Goal: Communication & Community: Share content

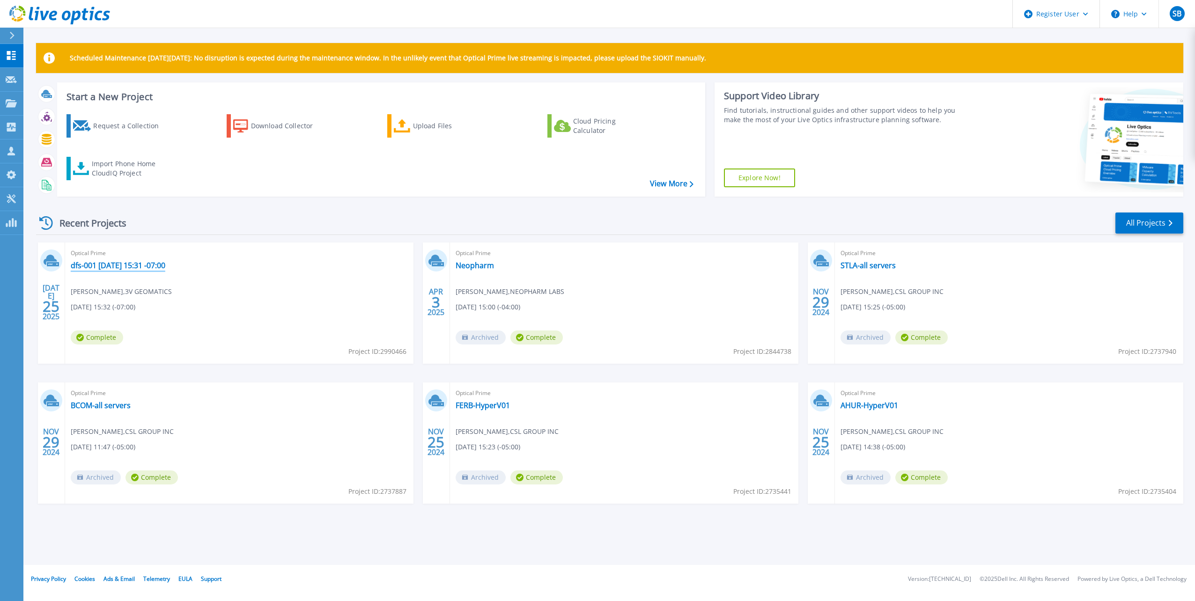
click at [132, 265] on link "dfs-001 2025-07-25 15:31 -07:00" at bounding box center [118, 265] width 95 height 9
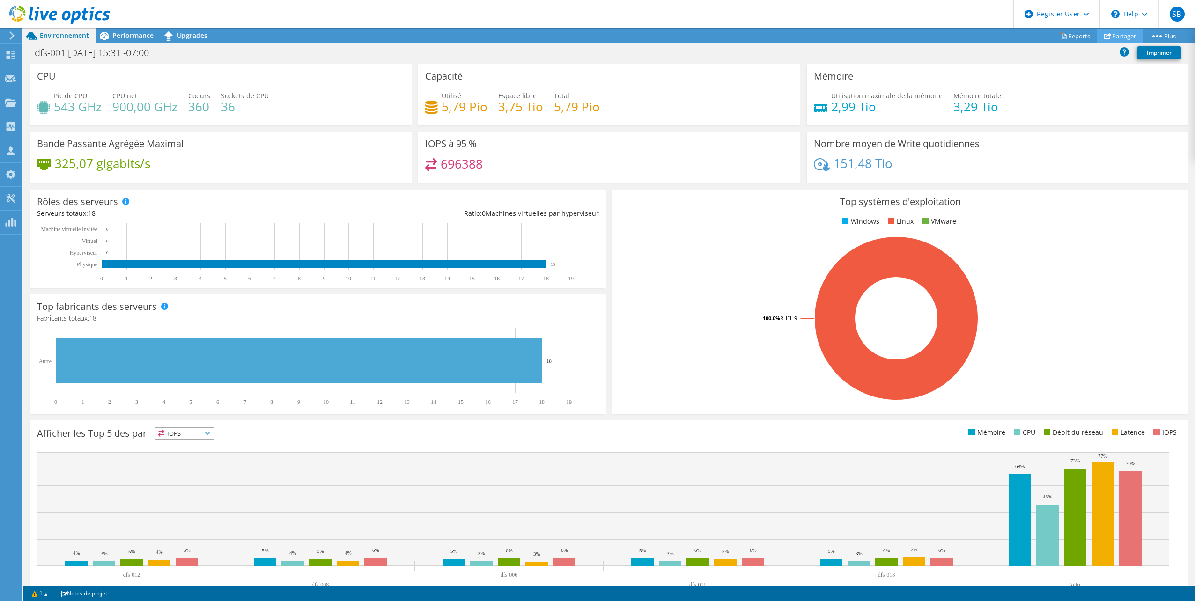
click at [1112, 36] on link "Partager" at bounding box center [1120, 36] width 46 height 15
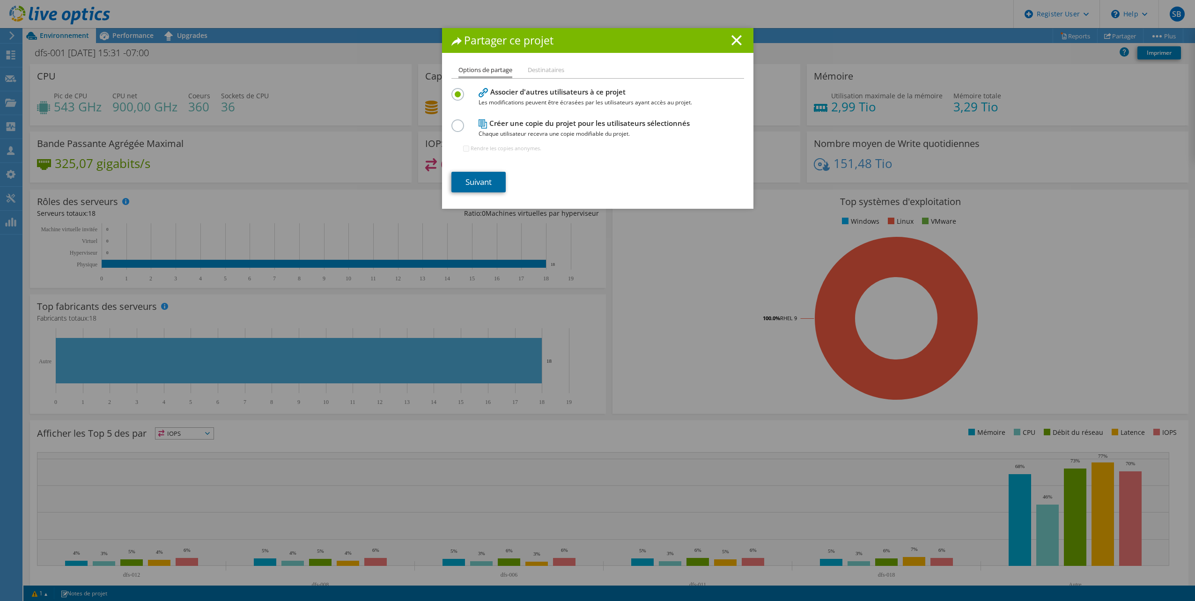
click at [473, 184] on link "Suivant" at bounding box center [478, 182] width 54 height 21
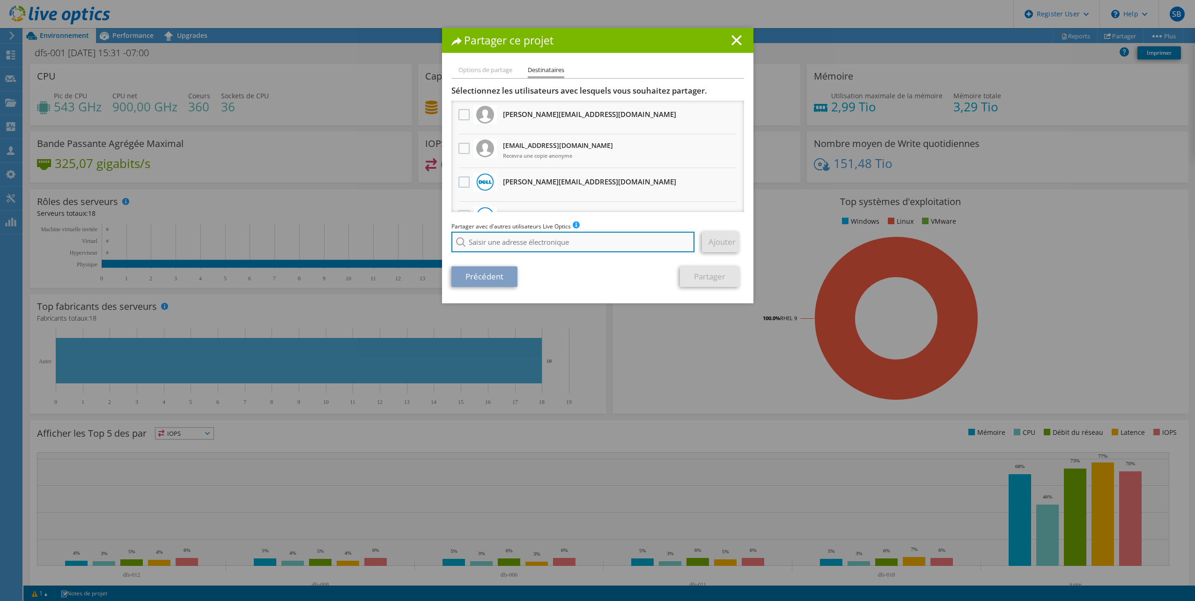
click at [507, 247] on input "search" at bounding box center [572, 242] width 243 height 21
paste input "[EMAIL_ADDRESS][PERSON_NAME][DOMAIN_NAME]"
type input "[EMAIL_ADDRESS][PERSON_NAME][DOMAIN_NAME]"
click at [622, 277] on div "Précédent Partager" at bounding box center [597, 276] width 293 height 21
click at [607, 240] on input "[EMAIL_ADDRESS][PERSON_NAME][DOMAIN_NAME]" at bounding box center [572, 242] width 243 height 21
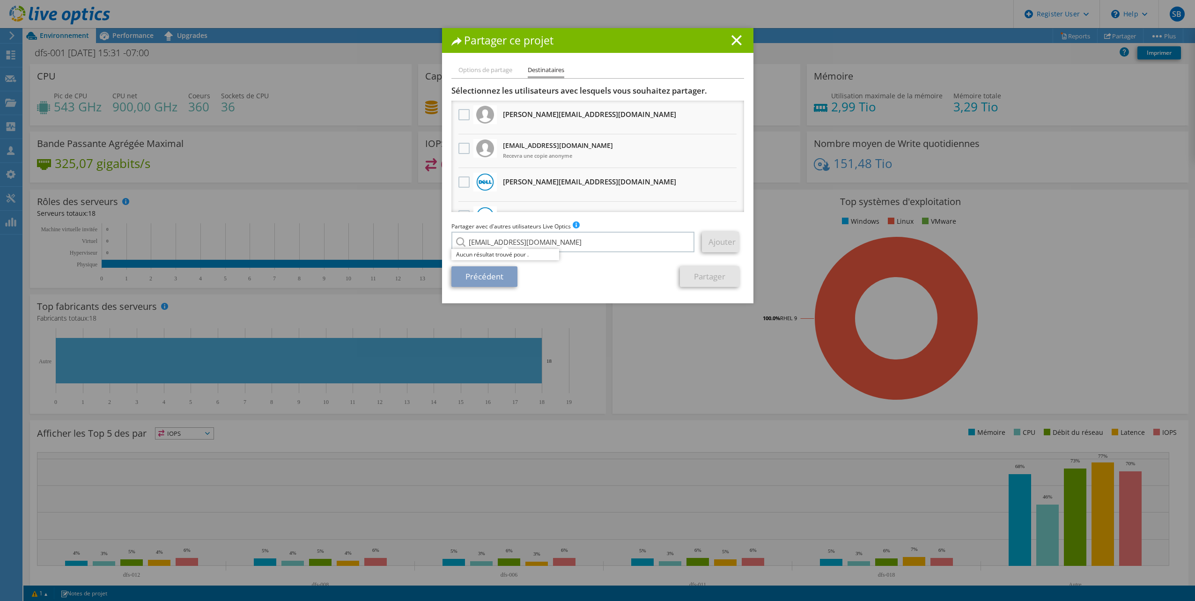
click at [457, 241] on div "jj.gill@softchoice.com Aucun résultat trouvé pour ." at bounding box center [573, 242] width 244 height 21
click at [722, 239] on link "Ajouter" at bounding box center [720, 242] width 37 height 21
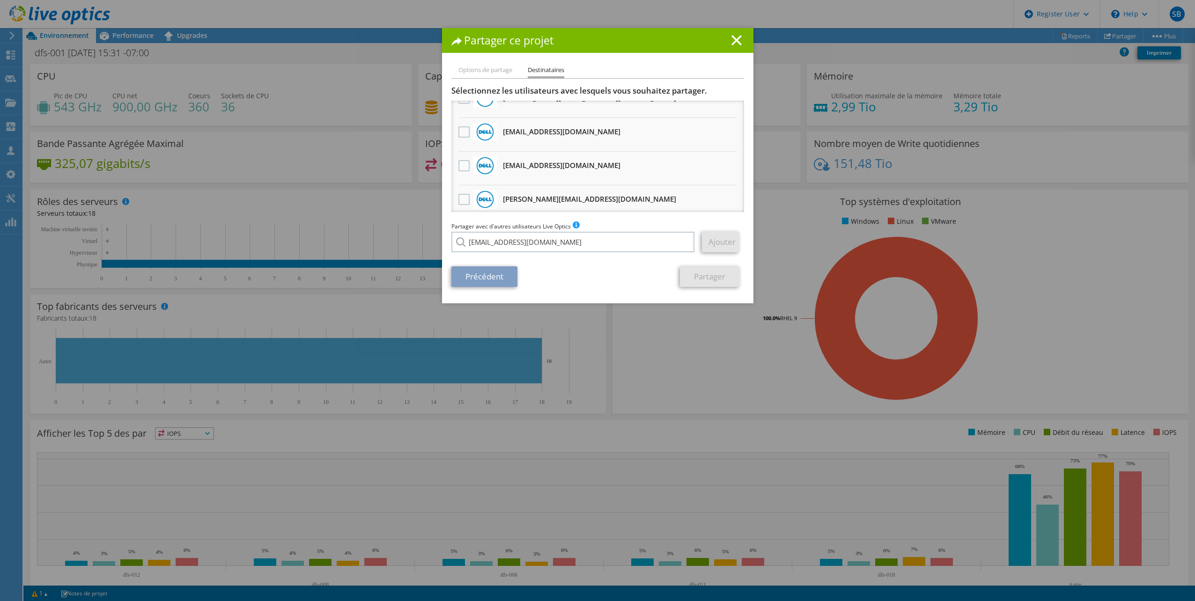
scroll to position [187, 0]
click at [560, 244] on input "[EMAIL_ADDRESS][PERSON_NAME][DOMAIN_NAME]" at bounding box center [572, 242] width 243 height 21
click at [485, 72] on li "Options de partage" at bounding box center [485, 71] width 54 height 12
click at [732, 43] on line at bounding box center [736, 40] width 9 height 9
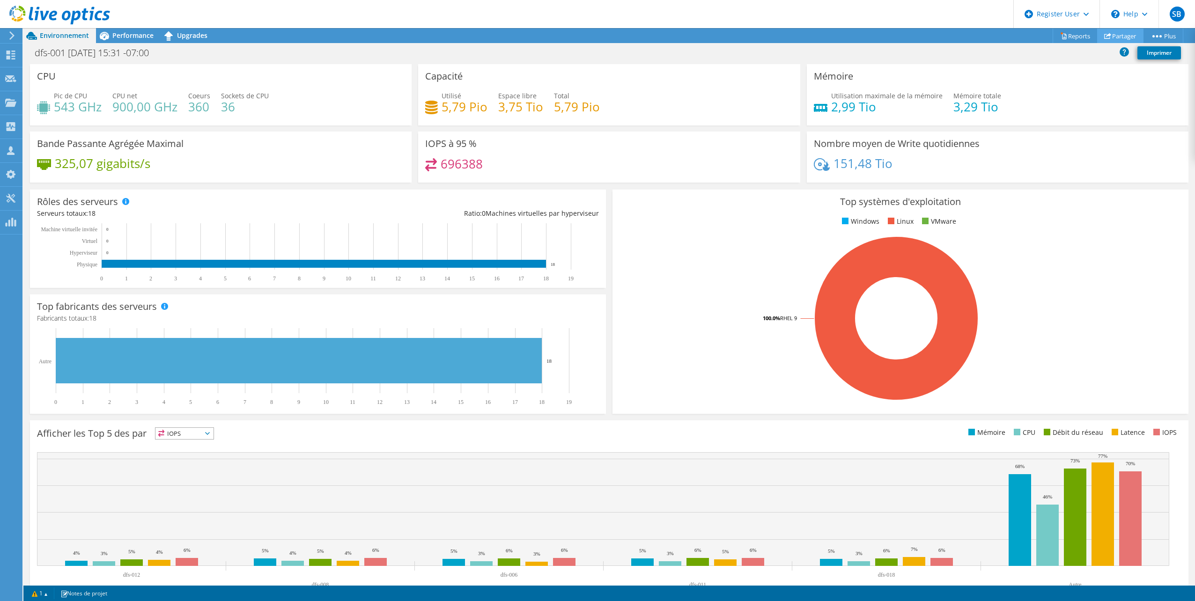
click at [1131, 36] on link "Partager" at bounding box center [1120, 36] width 46 height 15
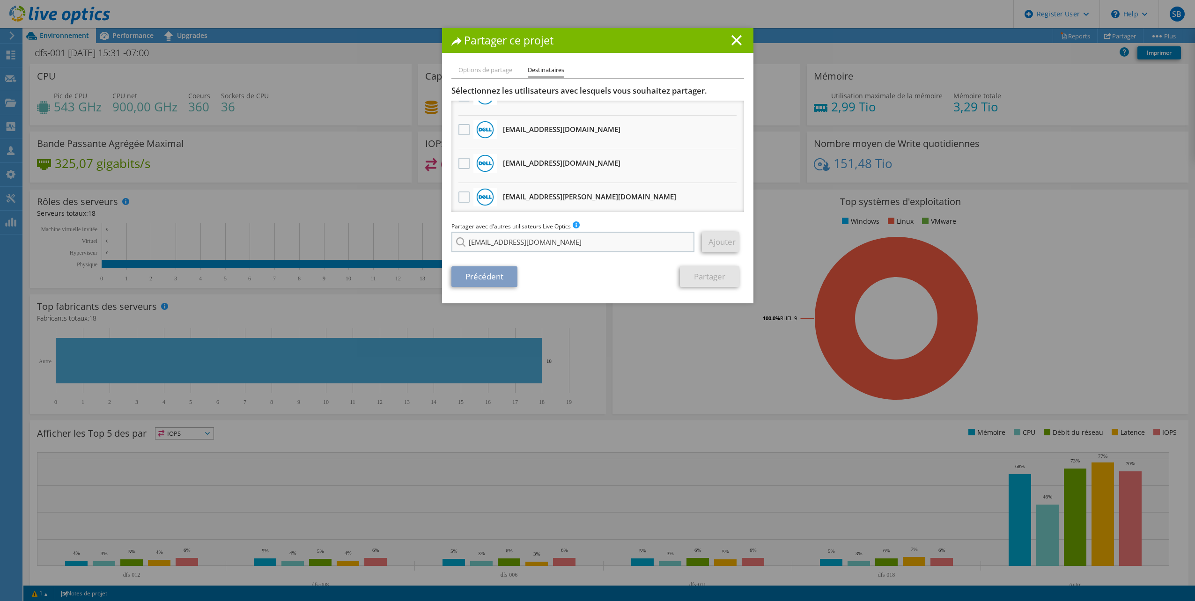
click at [578, 242] on div "Partager ce projet Options de partage Destinataires Associer d'autres utilisate…" at bounding box center [597, 300] width 1195 height 545
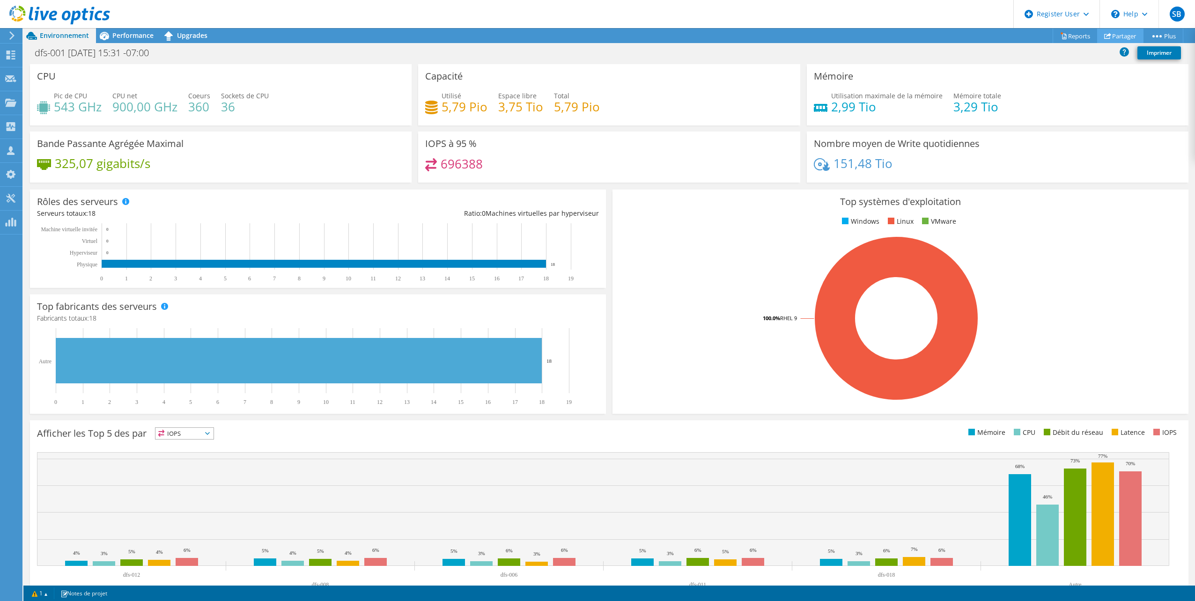
click at [1111, 35] on link "Partager" at bounding box center [1120, 36] width 46 height 15
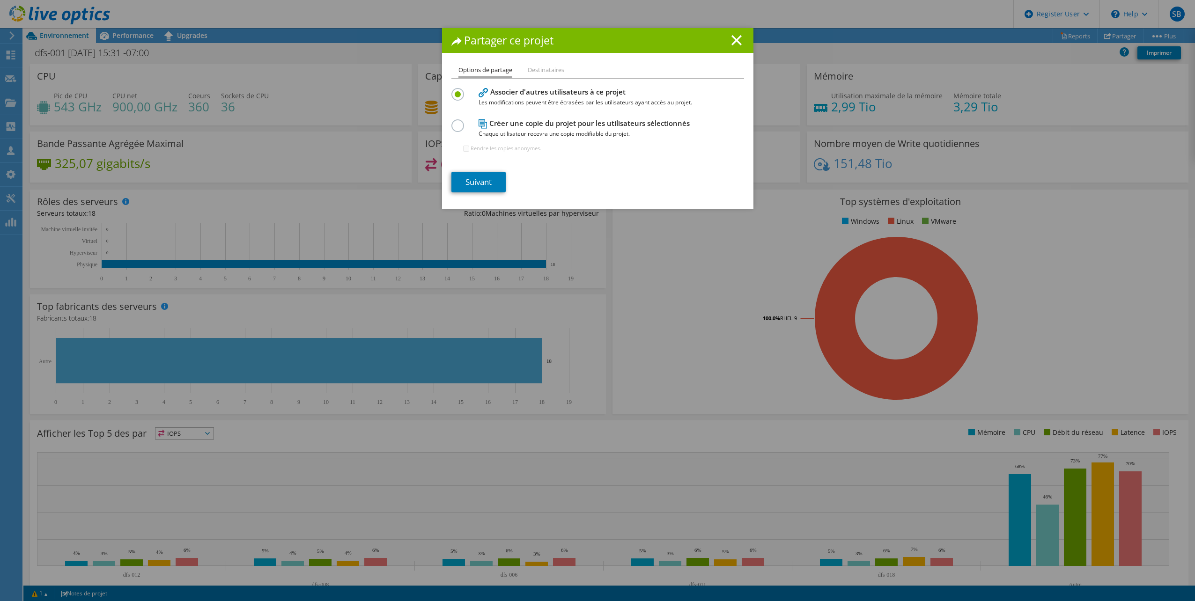
click at [453, 122] on label at bounding box center [459, 120] width 16 height 2
click at [0, 0] on input "radio" at bounding box center [0, 0] width 0 height 0
click at [472, 182] on link "Suivant" at bounding box center [478, 182] width 54 height 21
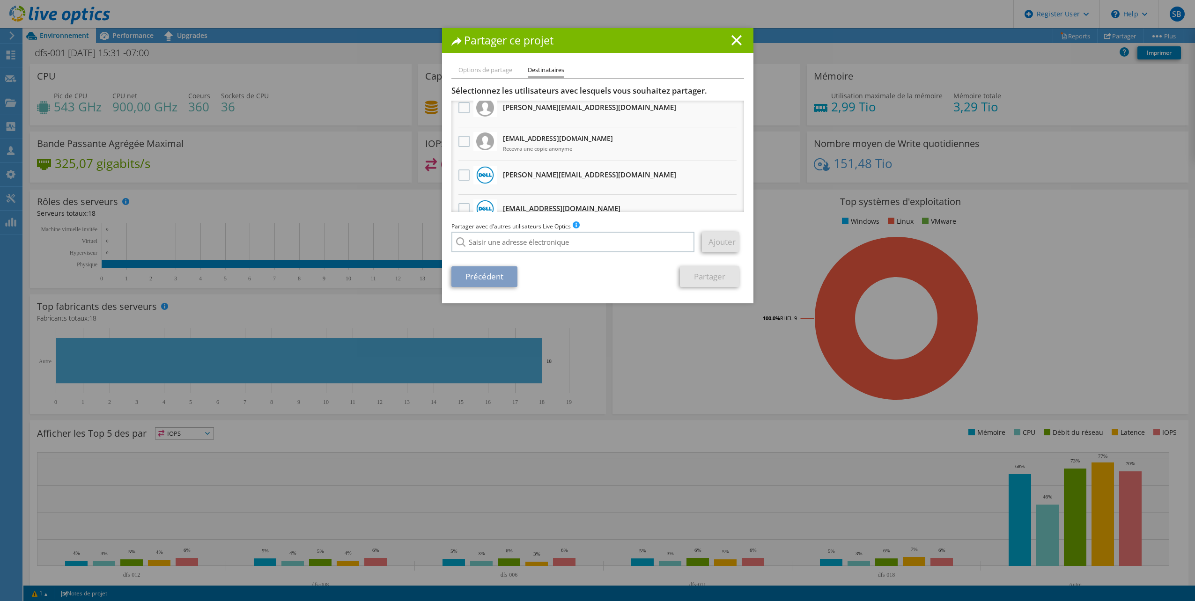
scroll to position [0, 0]
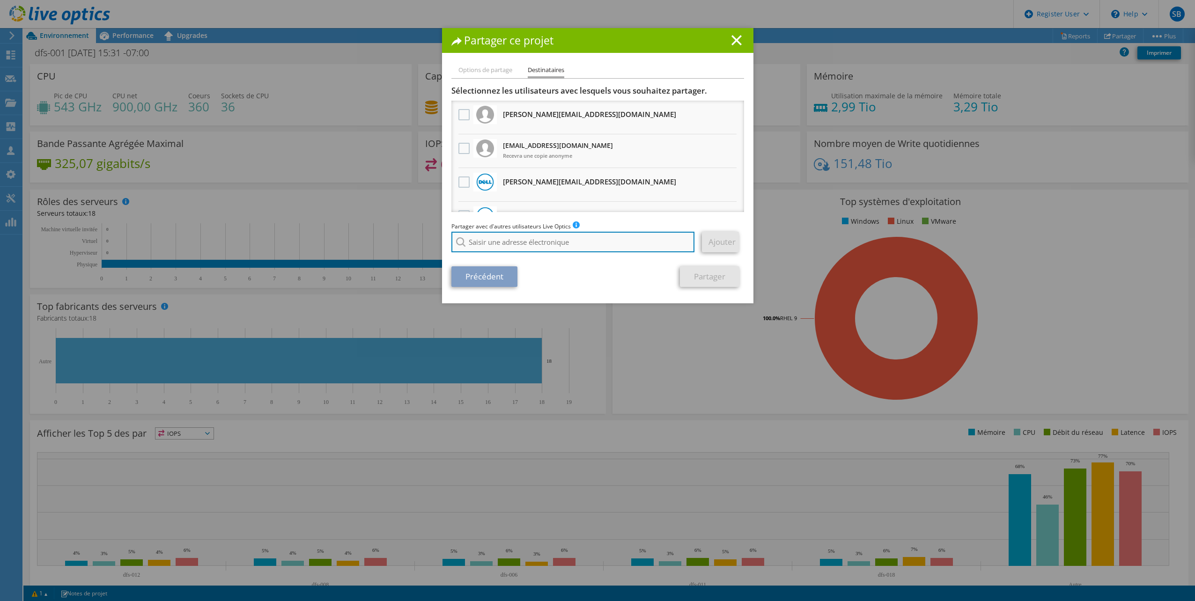
click at [544, 236] on input "search" at bounding box center [572, 242] width 243 height 21
paste input "[EMAIL_ADDRESS][PERSON_NAME][DOMAIN_NAME]"
click at [573, 241] on input "[EMAIL_ADDRESS][PERSON_NAME][DOMAIN_NAME]" at bounding box center [572, 242] width 243 height 21
click at [577, 245] on input "[EMAIL_ADDRESS][PERSON_NAME][DOMAIN_NAME]" at bounding box center [572, 242] width 243 height 21
type input "[EMAIL_ADDRESS][PERSON_NAME][DOMAIN_NAME]"
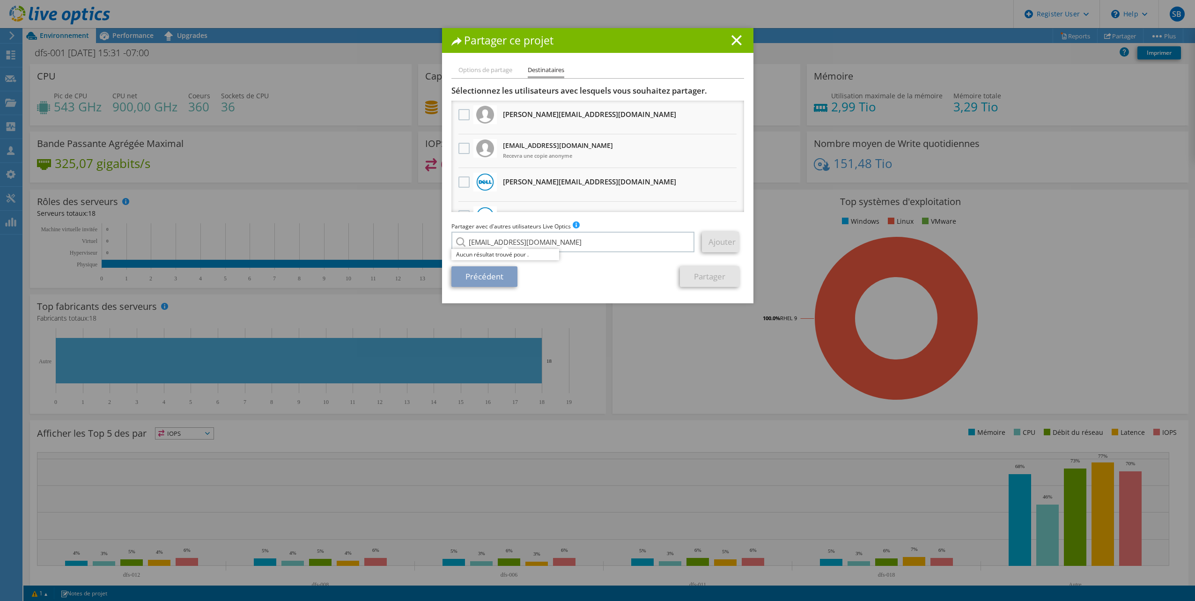
click at [574, 278] on div "Précédent Partager" at bounding box center [597, 276] width 293 height 21
click at [713, 239] on link "Ajouter" at bounding box center [720, 242] width 37 height 21
click at [457, 241] on div "jj.gill@softchoice.com Aucun résultat trouvé pour ." at bounding box center [573, 242] width 244 height 21
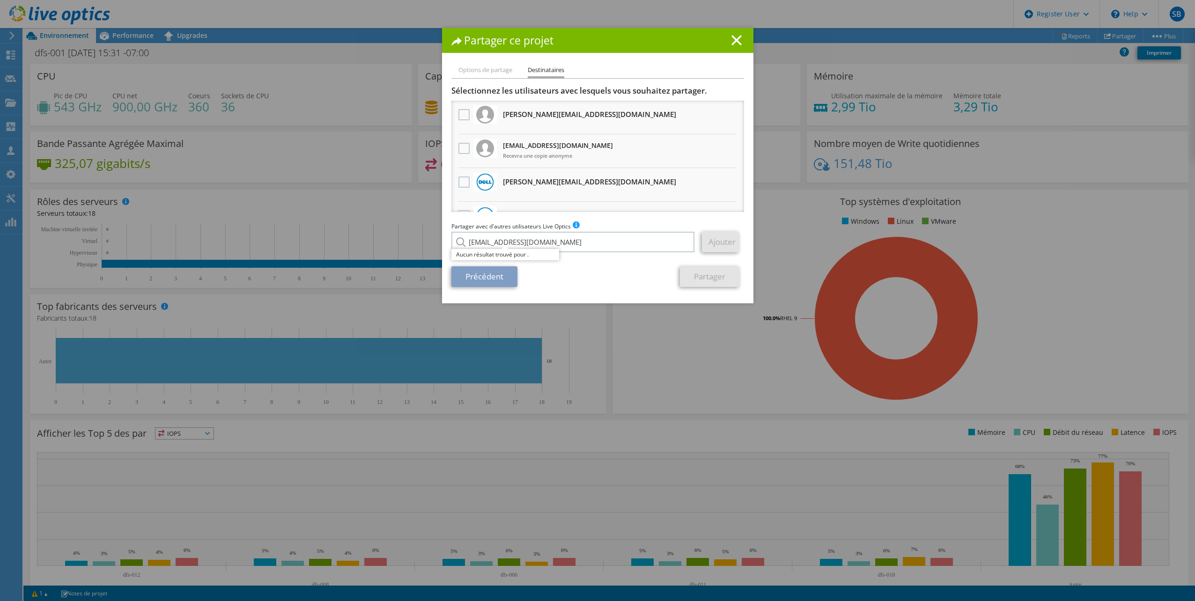
click at [457, 241] on div "jj.gill@softchoice.com Aucun résultat trouvé pour ." at bounding box center [573, 242] width 244 height 21
click at [659, 243] on input "[EMAIL_ADDRESS][PERSON_NAME][DOMAIN_NAME]" at bounding box center [572, 242] width 243 height 21
click at [566, 291] on div "Options de partage Destinataires Associer d'autres utilisateurs à ce projet Les…" at bounding box center [597, 184] width 311 height 239
click at [732, 37] on line at bounding box center [736, 40] width 9 height 9
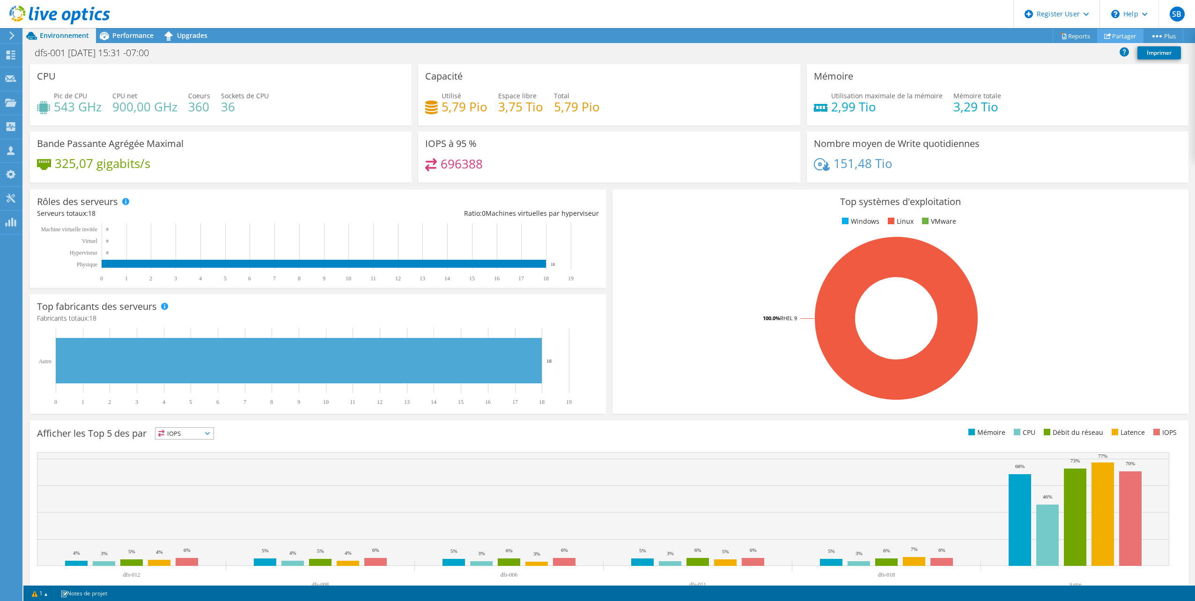
click at [1125, 36] on link "Partager" at bounding box center [1120, 36] width 46 height 15
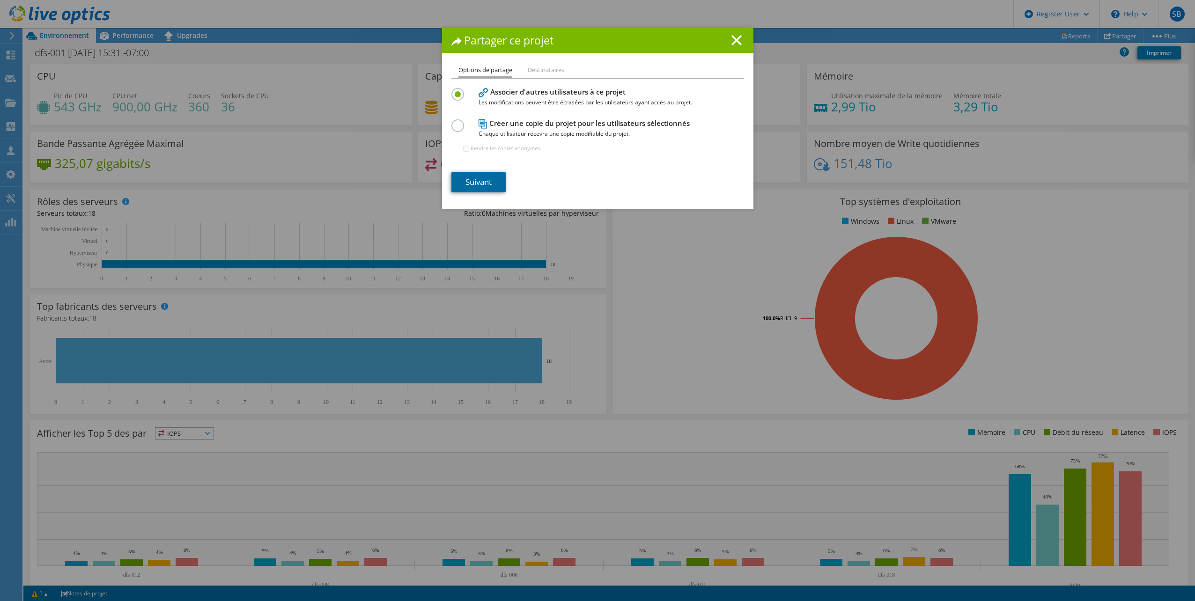
click at [483, 178] on link "Suivant" at bounding box center [478, 182] width 54 height 21
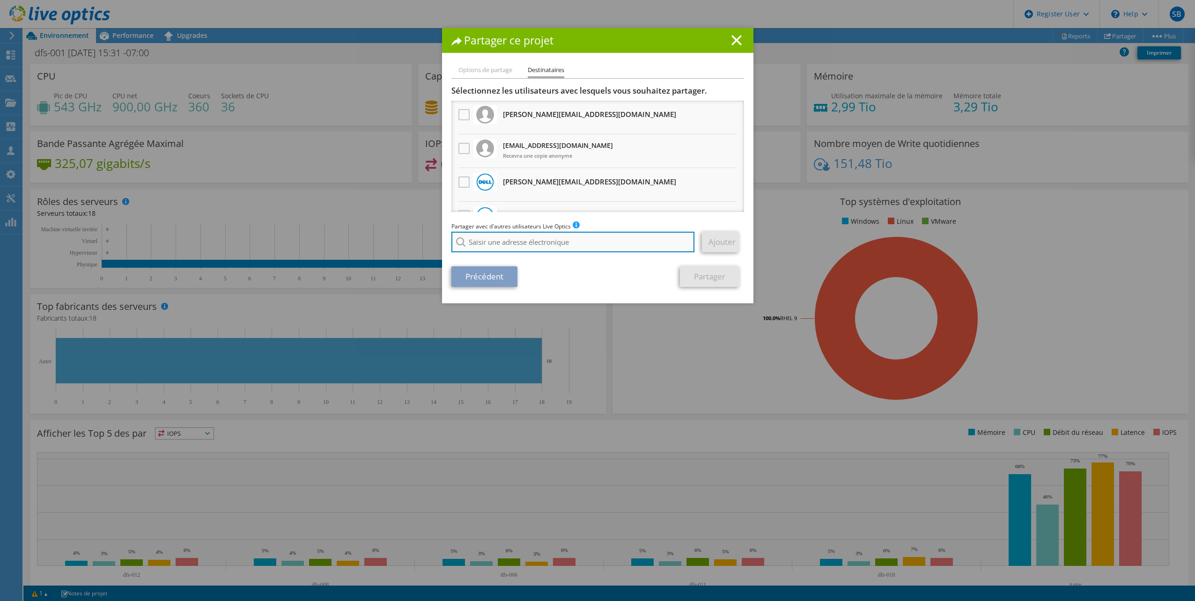
click at [589, 243] on input "search" at bounding box center [572, 242] width 243 height 21
type input "j"
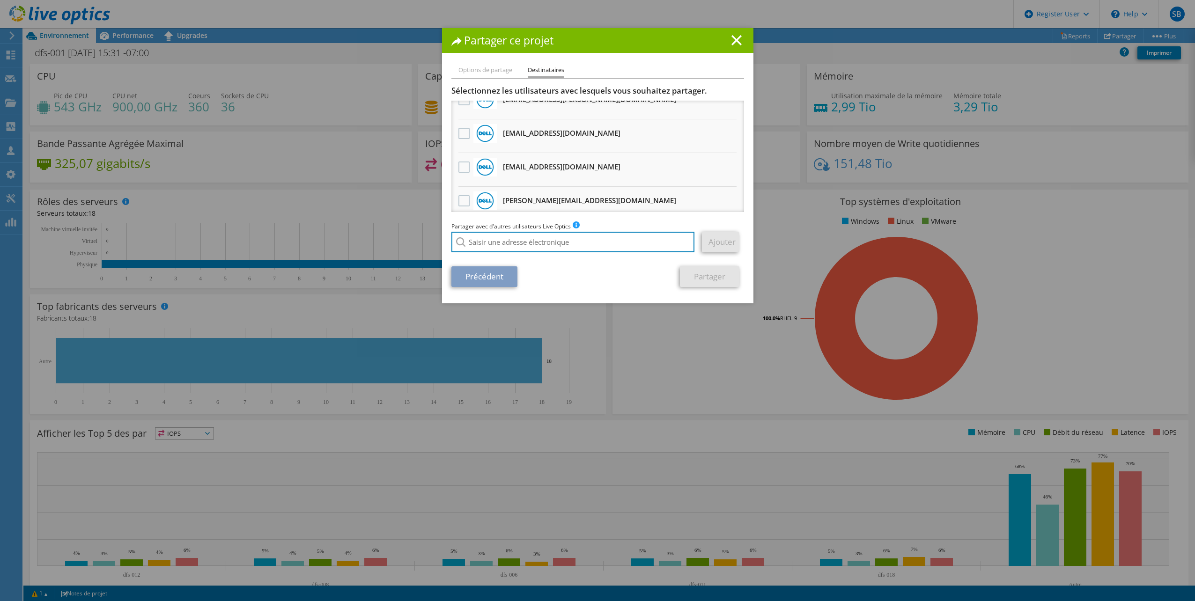
scroll to position [259, 0]
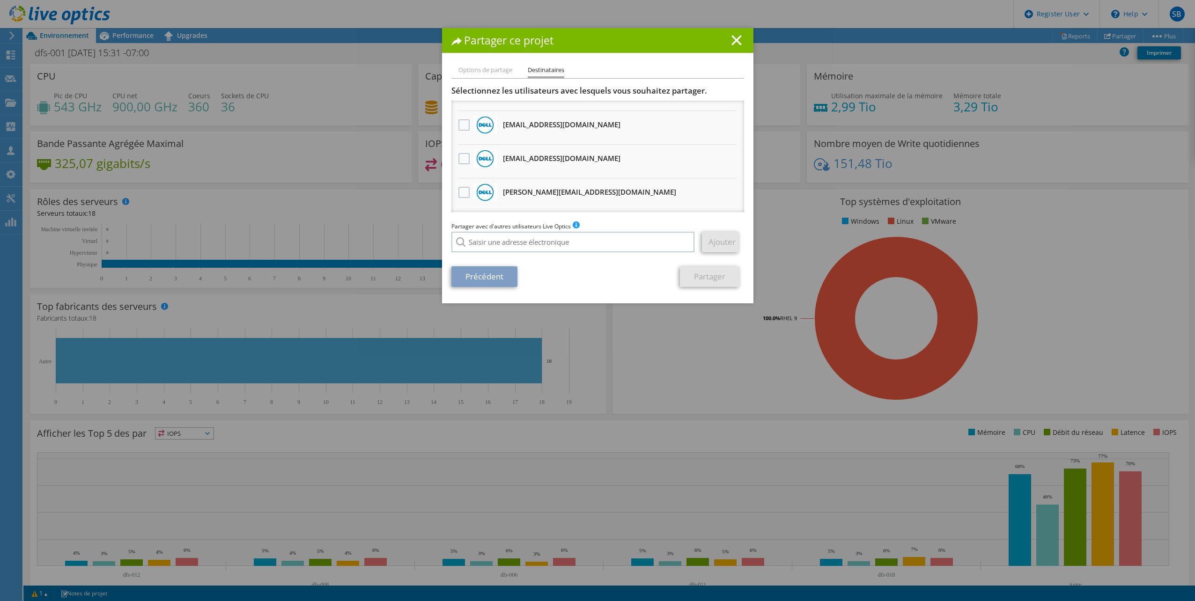
click at [495, 71] on li "Options de partage" at bounding box center [485, 71] width 54 height 12
click at [553, 73] on li "Destinataires" at bounding box center [546, 72] width 37 height 14
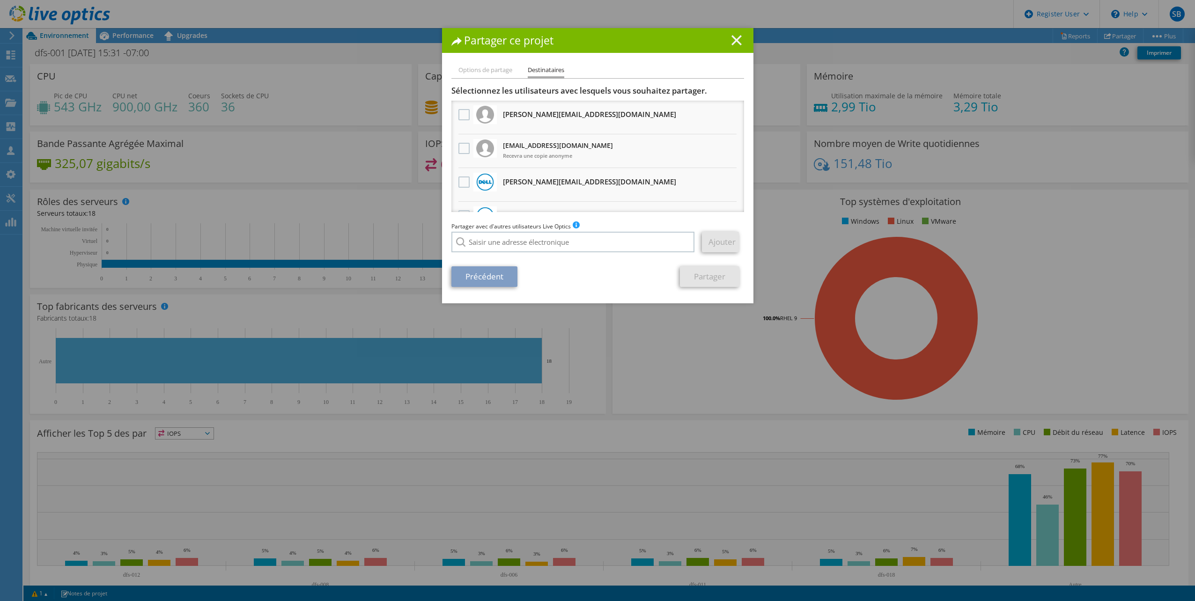
click at [736, 37] on line at bounding box center [736, 40] width 9 height 9
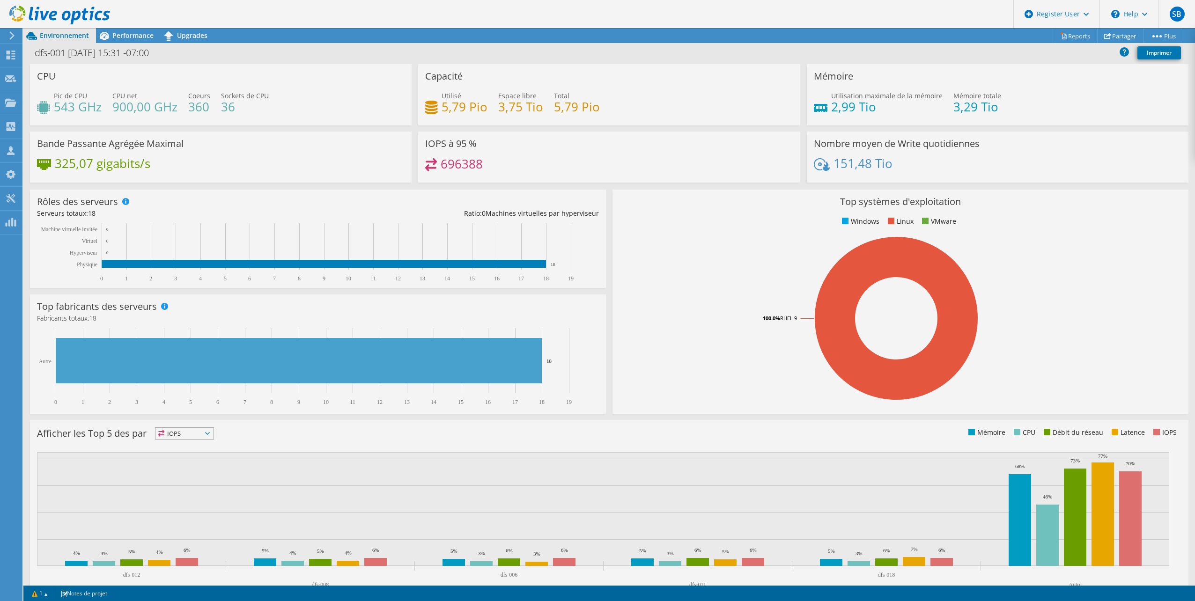
click at [720, 265] on rect at bounding box center [895, 318] width 553 height 164
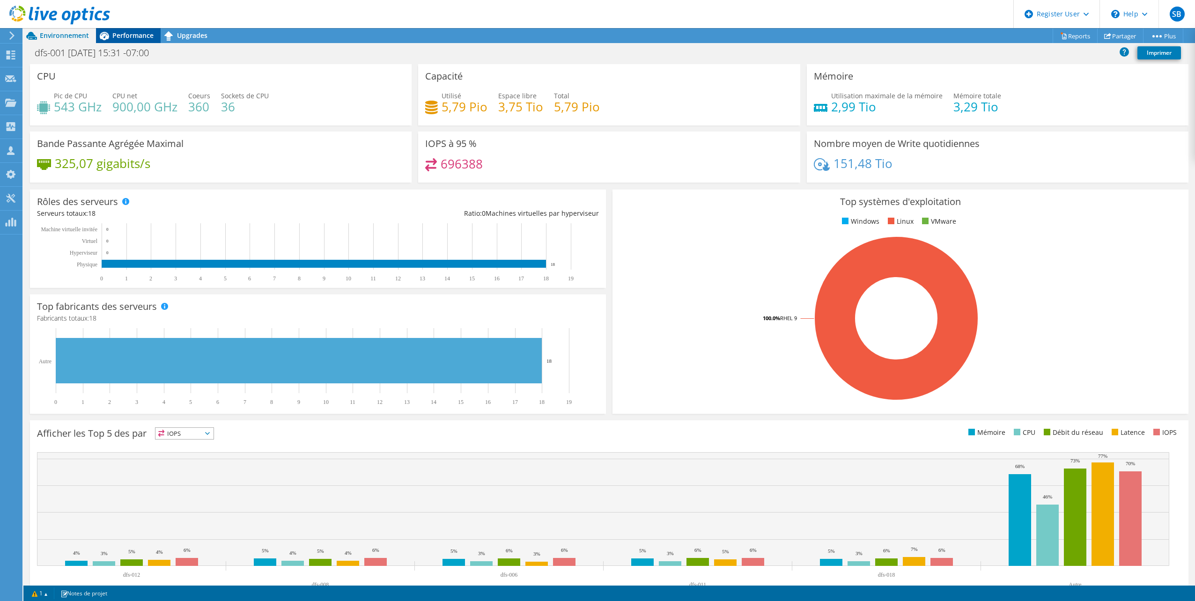
click at [115, 35] on span "Performance" at bounding box center [132, 35] width 41 height 9
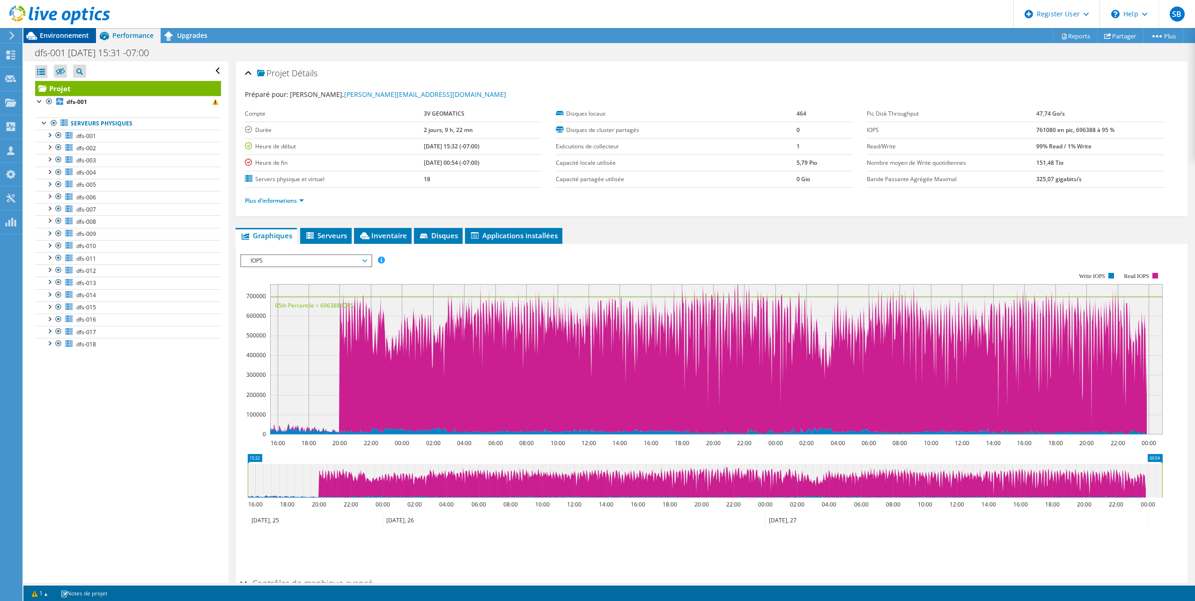
click at [73, 33] on span "Environnement" at bounding box center [64, 35] width 49 height 9
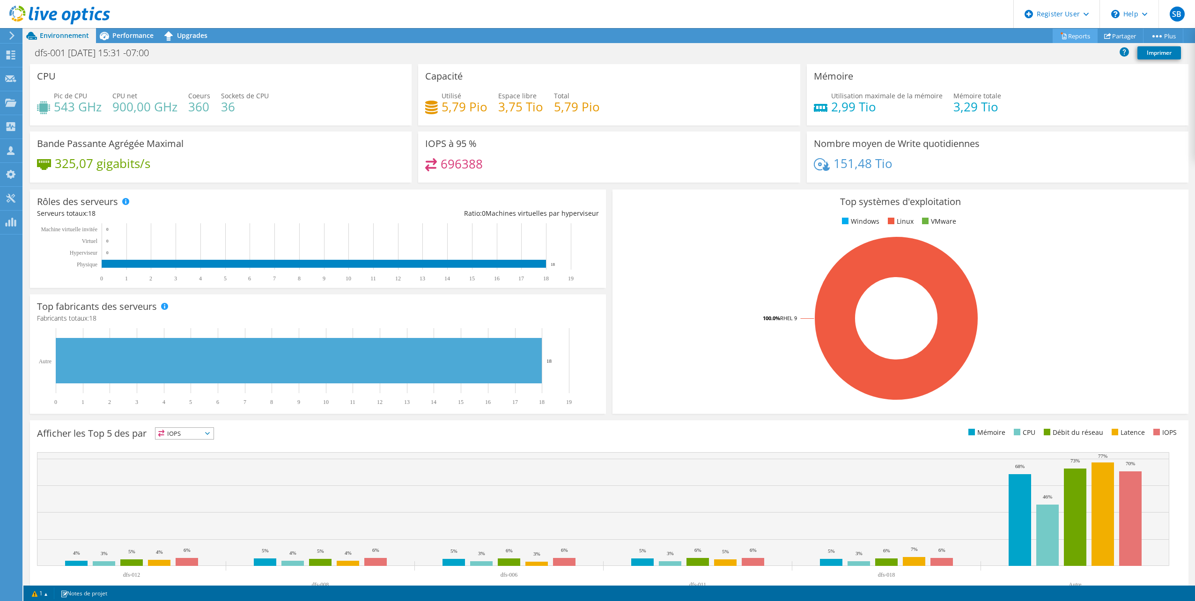
click at [1068, 36] on link "Reports" at bounding box center [1074, 36] width 45 height 15
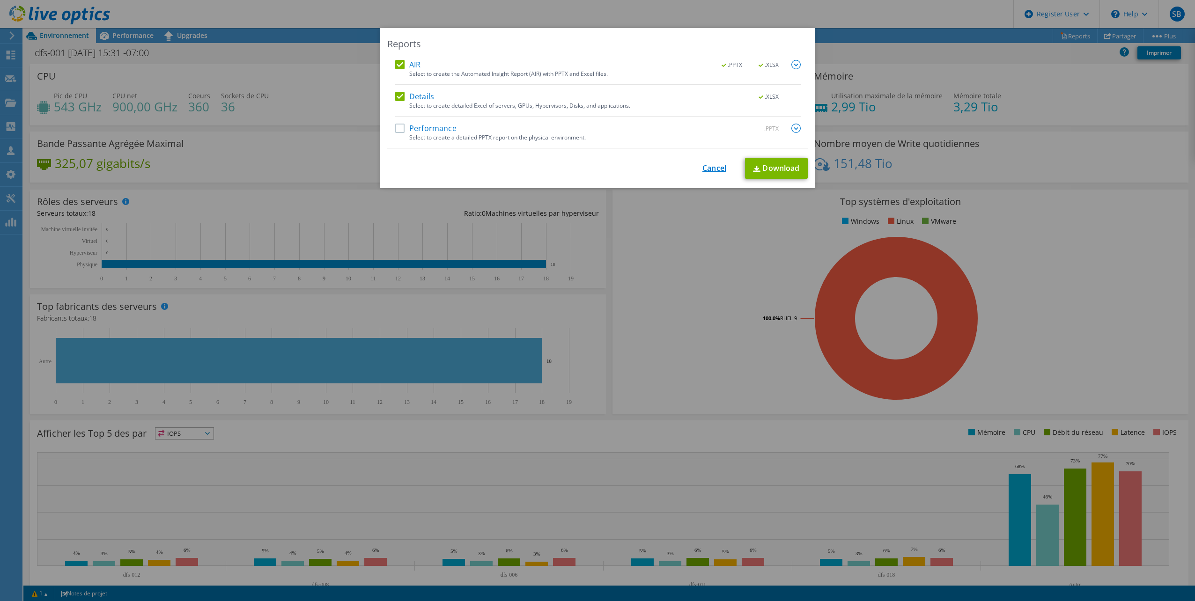
click at [707, 167] on link "Cancel" at bounding box center [714, 168] width 24 height 9
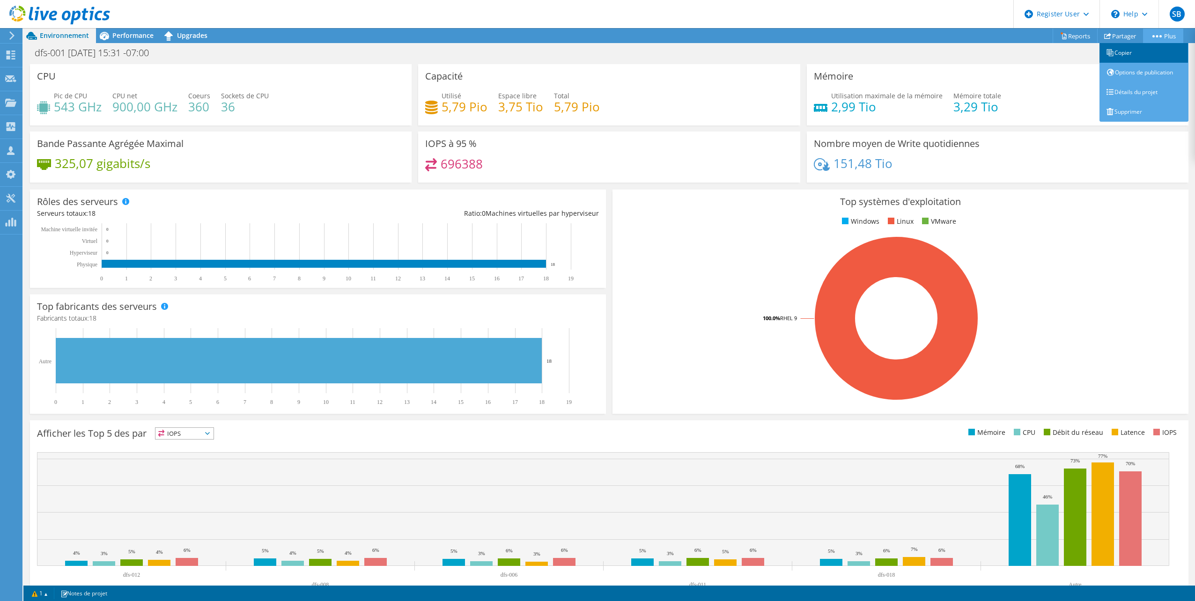
click at [1116, 49] on link "Copier" at bounding box center [1143, 53] width 89 height 20
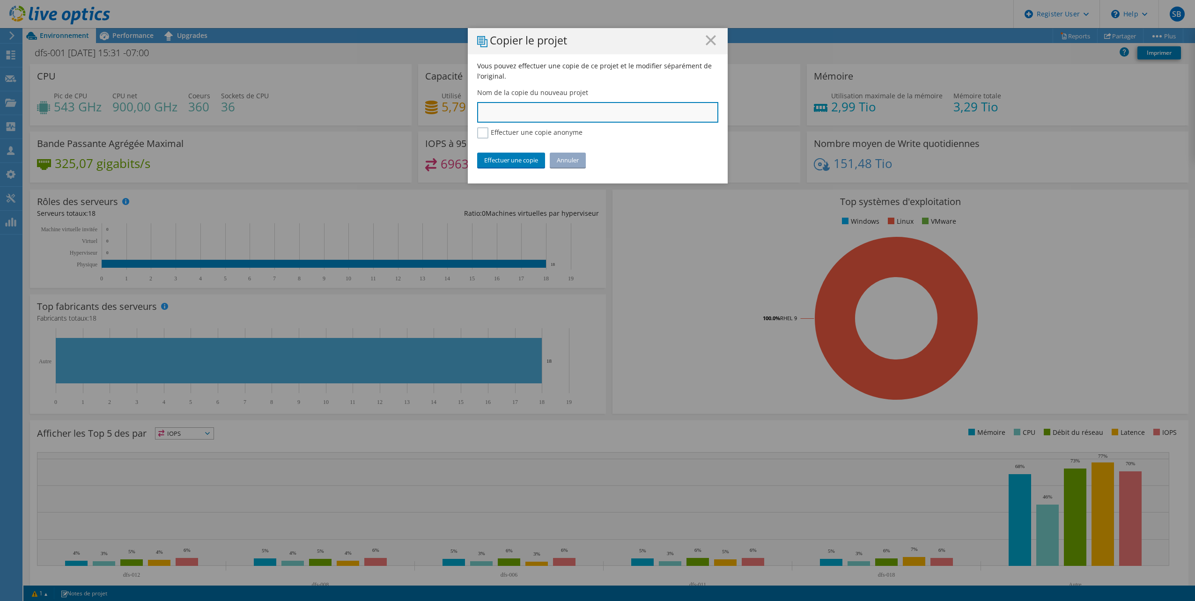
click at [564, 121] on input "text" at bounding box center [597, 112] width 241 height 21
type input "3V Geomatics"
click at [514, 162] on link "Effectuer une copie" at bounding box center [511, 160] width 68 height 15
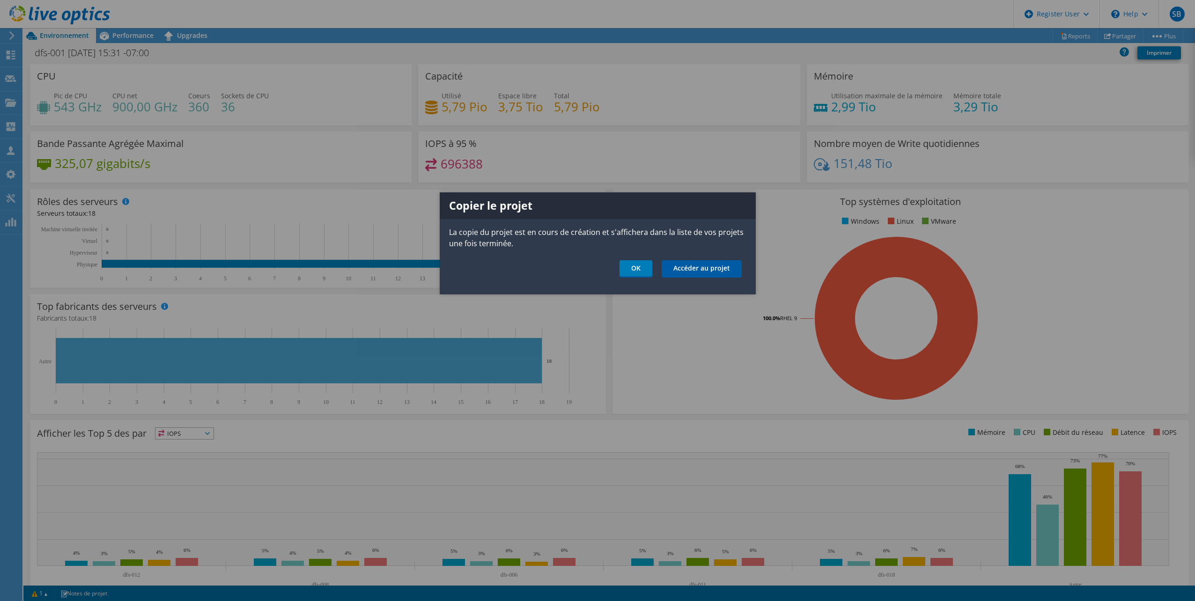
click at [693, 267] on link "Accéder au projet" at bounding box center [701, 268] width 80 height 17
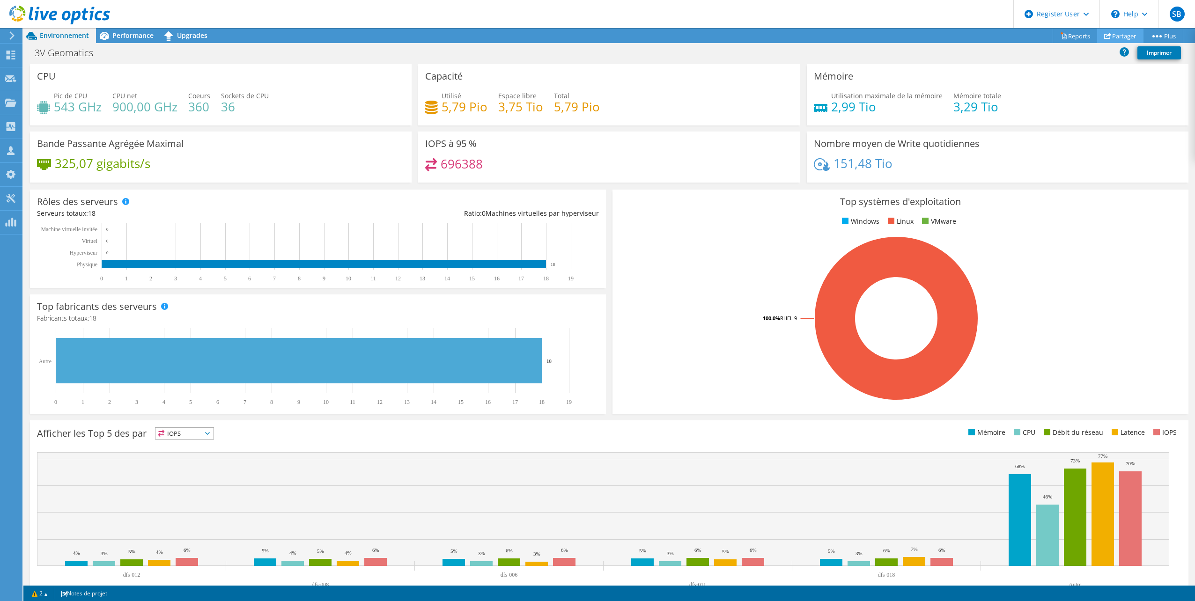
click at [1116, 34] on link "Partager" at bounding box center [1120, 36] width 46 height 15
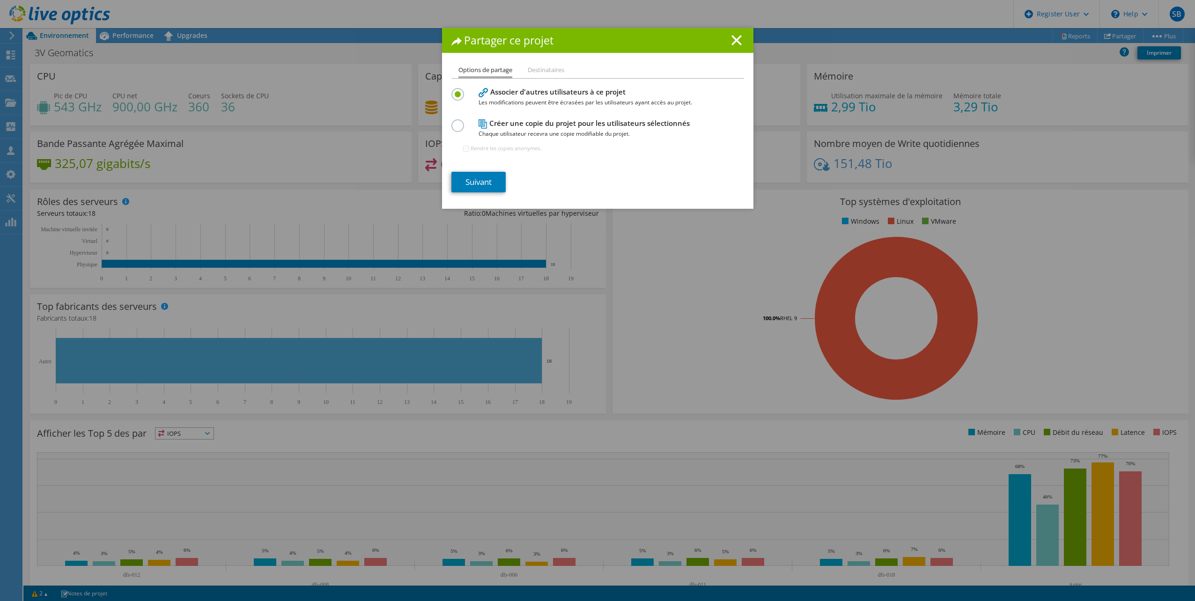
click at [454, 122] on label at bounding box center [459, 120] width 16 height 2
click at [0, 0] on input "radio" at bounding box center [0, 0] width 0 height 0
click at [490, 184] on link "Suivant" at bounding box center [478, 182] width 54 height 21
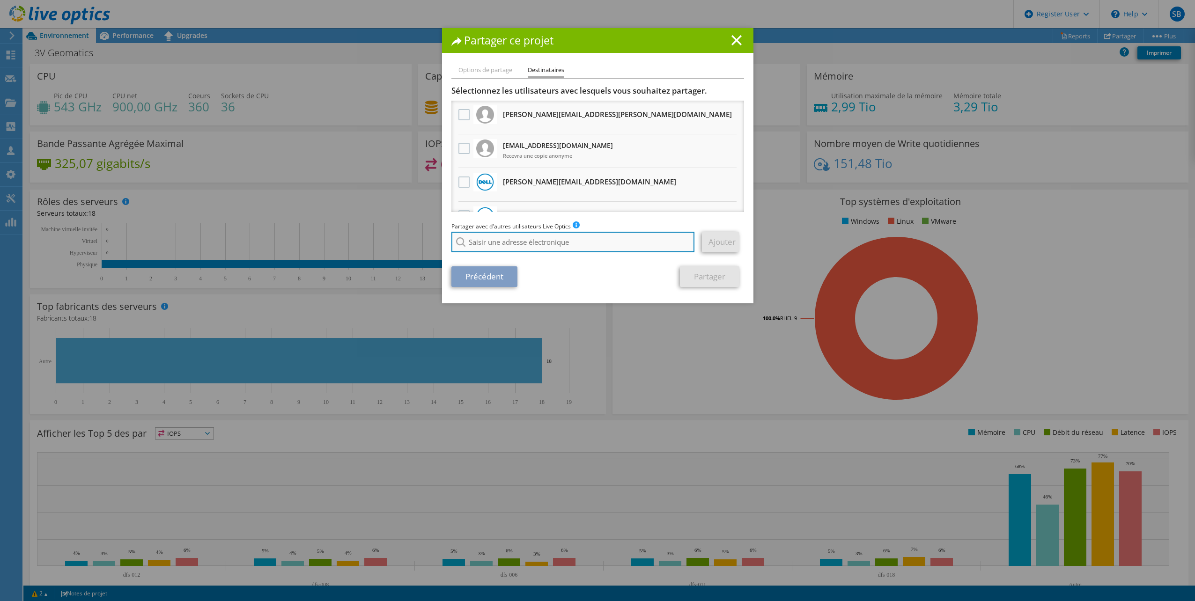
click at [527, 240] on input "search" at bounding box center [572, 242] width 243 height 21
paste input "[EMAIL_ADDRESS][PERSON_NAME][DOMAIN_NAME]"
type input "[EMAIL_ADDRESS][PERSON_NAME][DOMAIN_NAME]"
click at [625, 271] on div "Précédent Partager" at bounding box center [597, 276] width 293 height 21
click at [735, 43] on line at bounding box center [736, 40] width 9 height 9
